Goal: Information Seeking & Learning: Stay updated

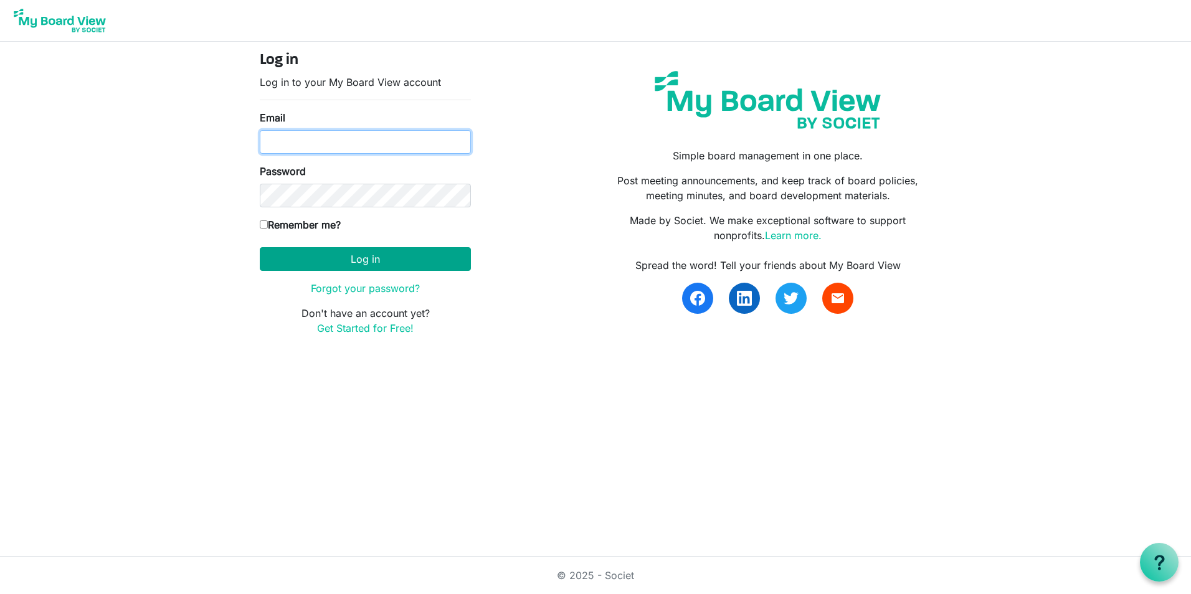
type input "[EMAIL_ADDRESS][DOMAIN_NAME]"
click at [321, 248] on button "Log in" at bounding box center [365, 259] width 211 height 24
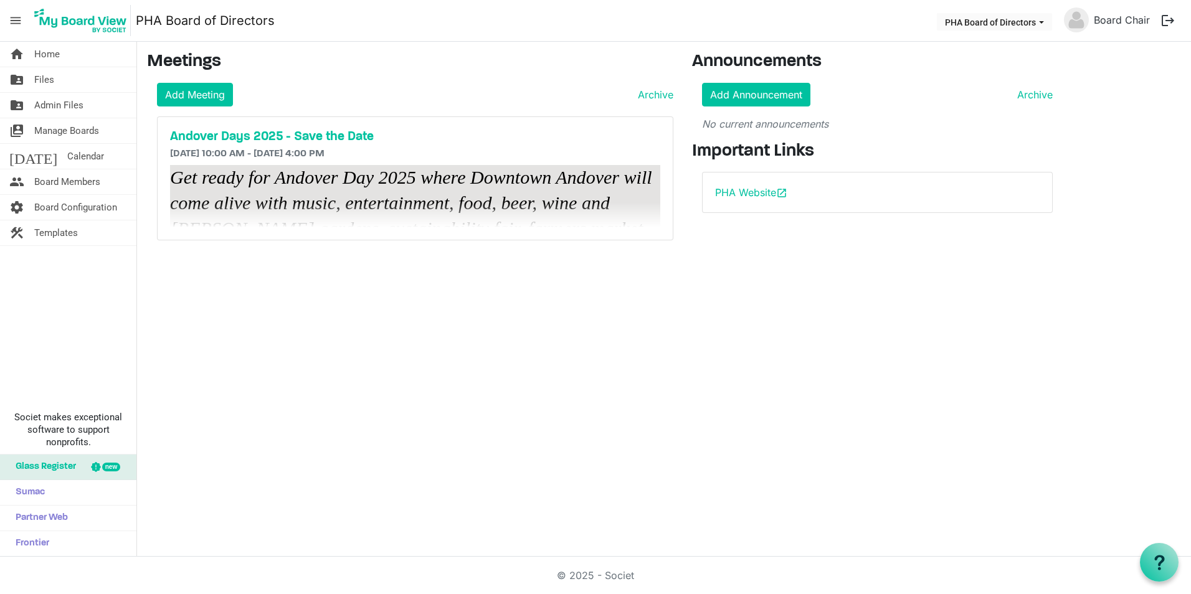
click at [349, 214] on h3 "Get ready for Andover Day 2025 where Downtown Andover will come alive with musi…" at bounding box center [415, 229] width 490 height 128
click at [351, 204] on em "Get ready for Andover Day 2025 where Downtown Andover will come alive with musi…" at bounding box center [413, 216] width 486 height 98
click at [242, 140] on h5 "Andover Days 2025 - Save the Date" at bounding box center [415, 137] width 490 height 15
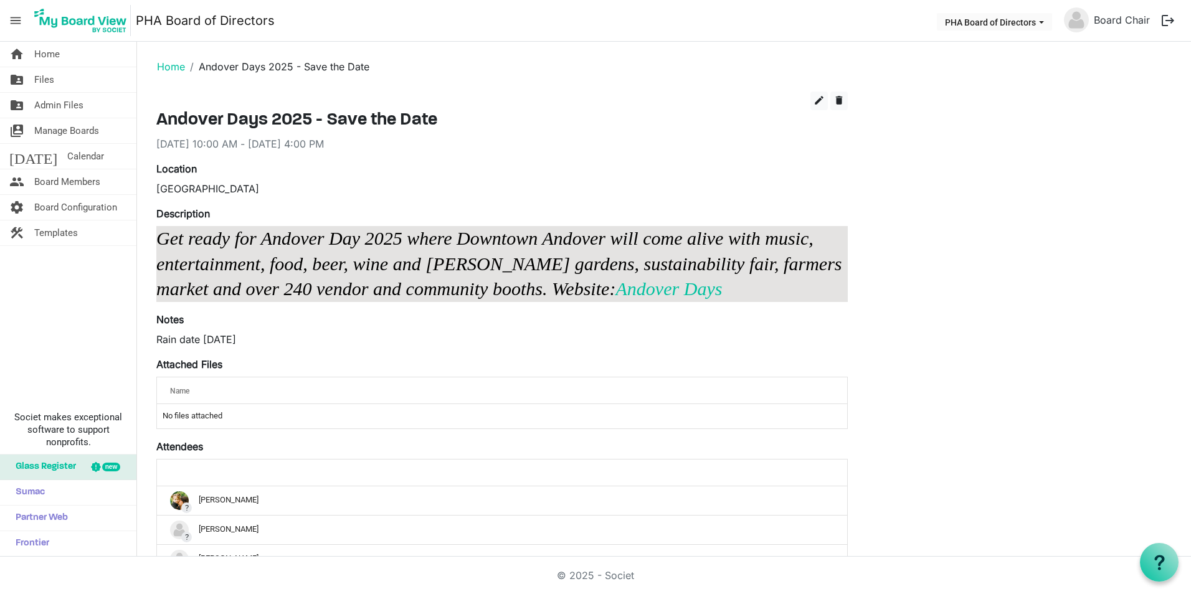
click at [274, 264] on em "Get ready for Andover Day 2025 where Downtown Andover will come alive with musi…" at bounding box center [501, 264] width 690 height 72
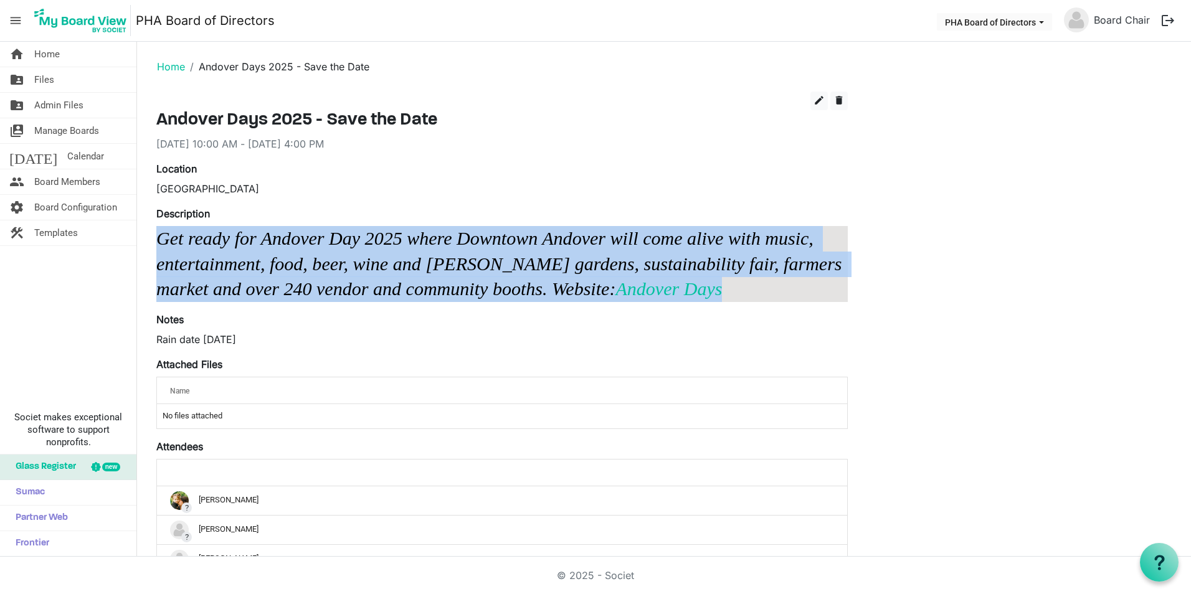
drag, startPoint x: 161, startPoint y: 242, endPoint x: 753, endPoint y: 290, distance: 594.2
click at [753, 290] on h3 "Get ready for Andover Day 2025 where Downtown Andover will come alive with musi…" at bounding box center [501, 264] width 691 height 77
copy h3 "Get ready for Andover Day 2025 where Downtown Andover will come alive with musi…"
click at [753, 290] on h3 "Get ready for Andover Day 2025 where Downtown Andover will come alive with musi…" at bounding box center [501, 264] width 691 height 77
